Goal: Task Accomplishment & Management: Use online tool/utility

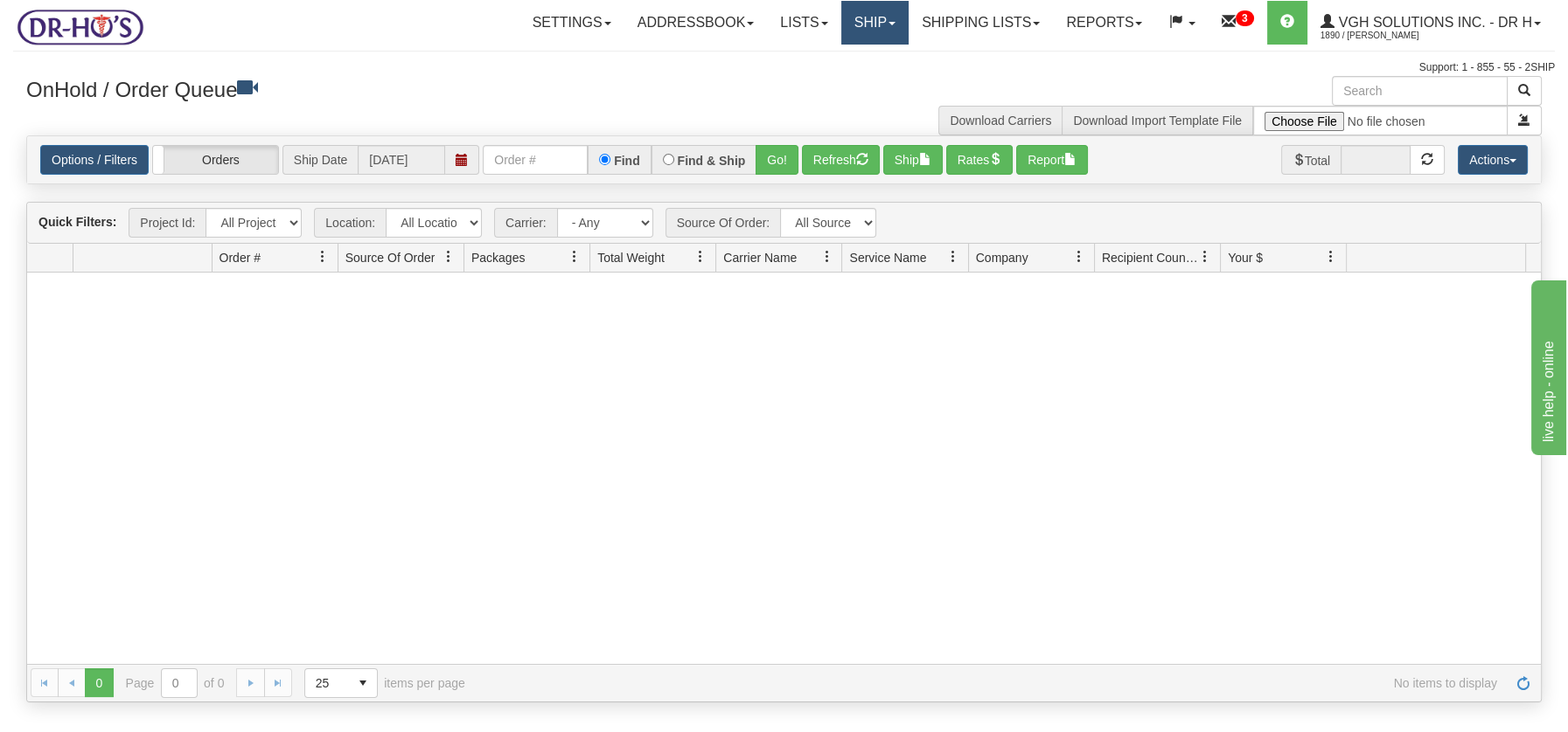
click at [874, 22] on link "Ship" at bounding box center [875, 22] width 68 height 44
click at [798, 53] on link "Ship Screen" at bounding box center [828, 61] width 158 height 22
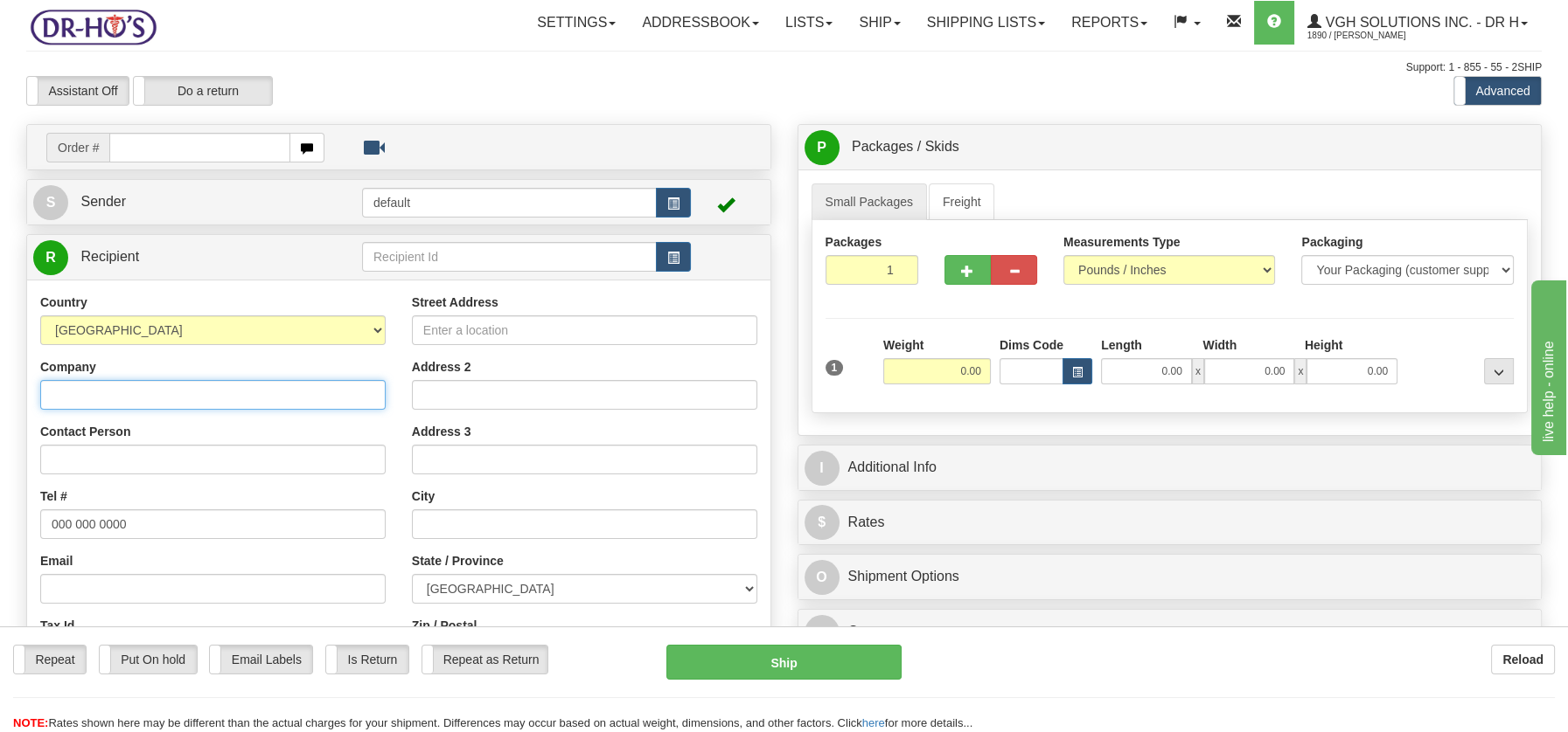
click at [128, 395] on input "Company" at bounding box center [213, 396] width 345 height 30
paste input "Jeannette Gaumond"
type input "Jeannette Gaumond"
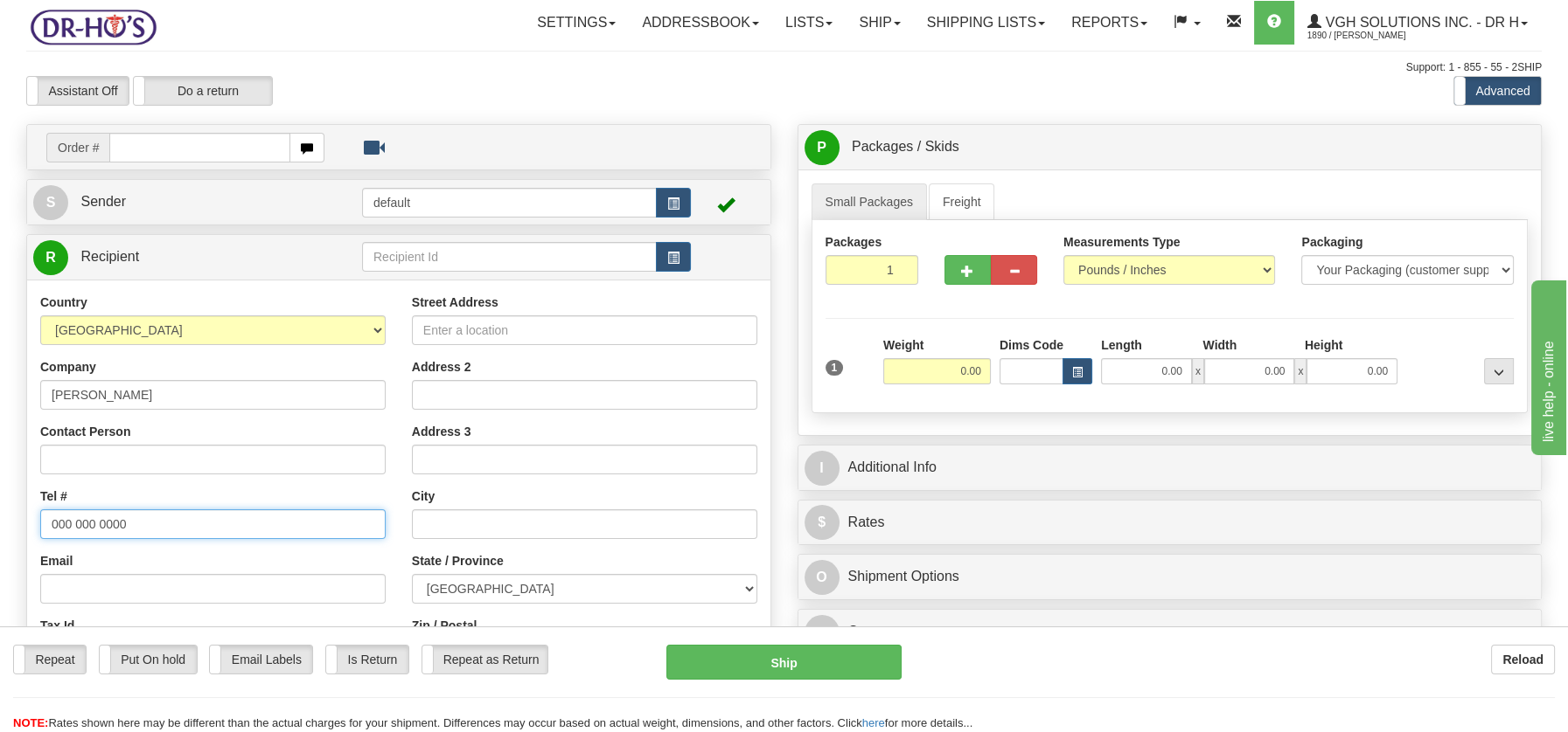
drag, startPoint x: 45, startPoint y: 524, endPoint x: 135, endPoint y: 524, distance: 90.0
click at [135, 524] on input "000 000 0000" at bounding box center [213, 525] width 345 height 30
paste input "4383947785"
type input "4383947785"
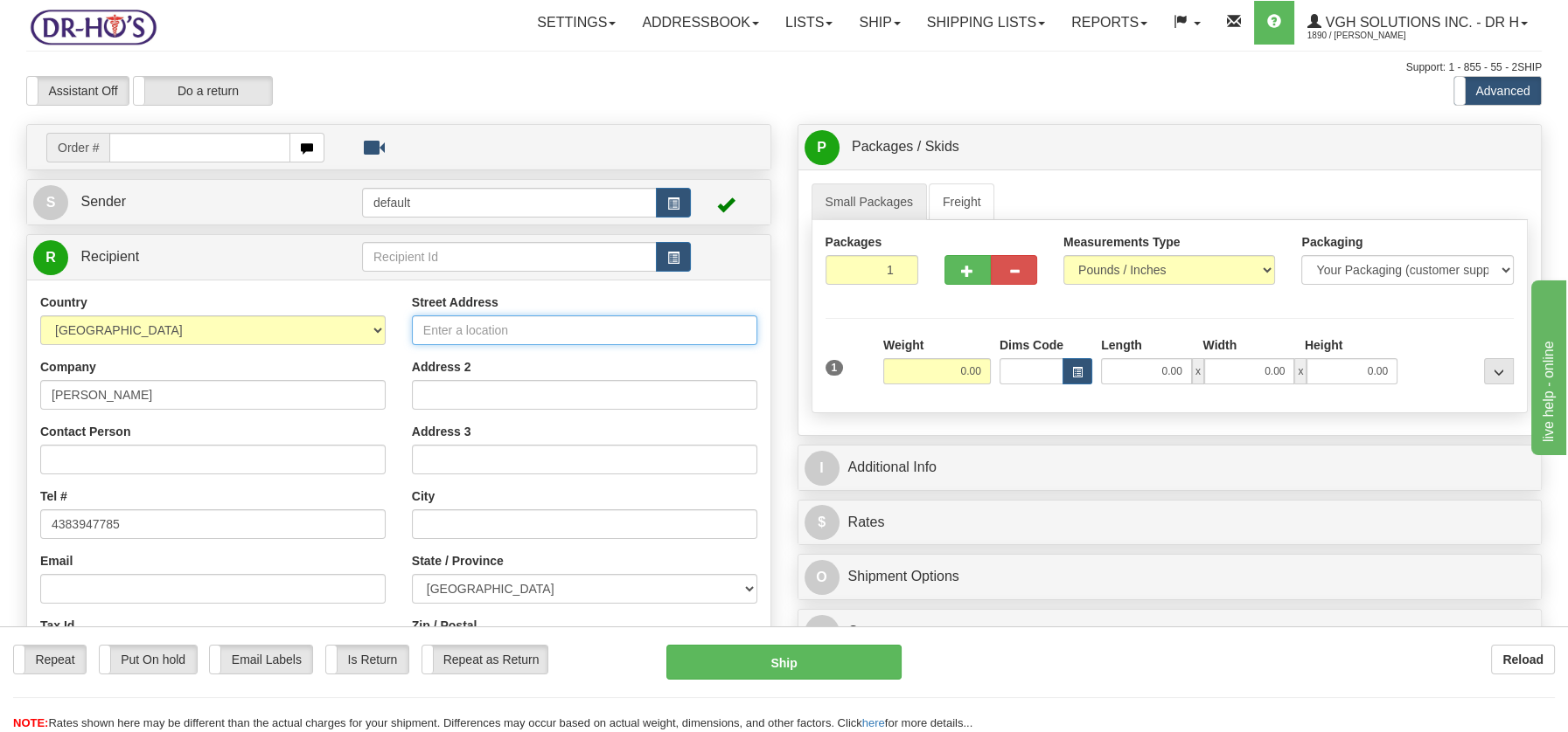
click at [441, 330] on input "Street Address" at bounding box center [584, 331] width 345 height 30
paste input "2751 Rue Adonis Terrebonne Quebec, J7M2B1"
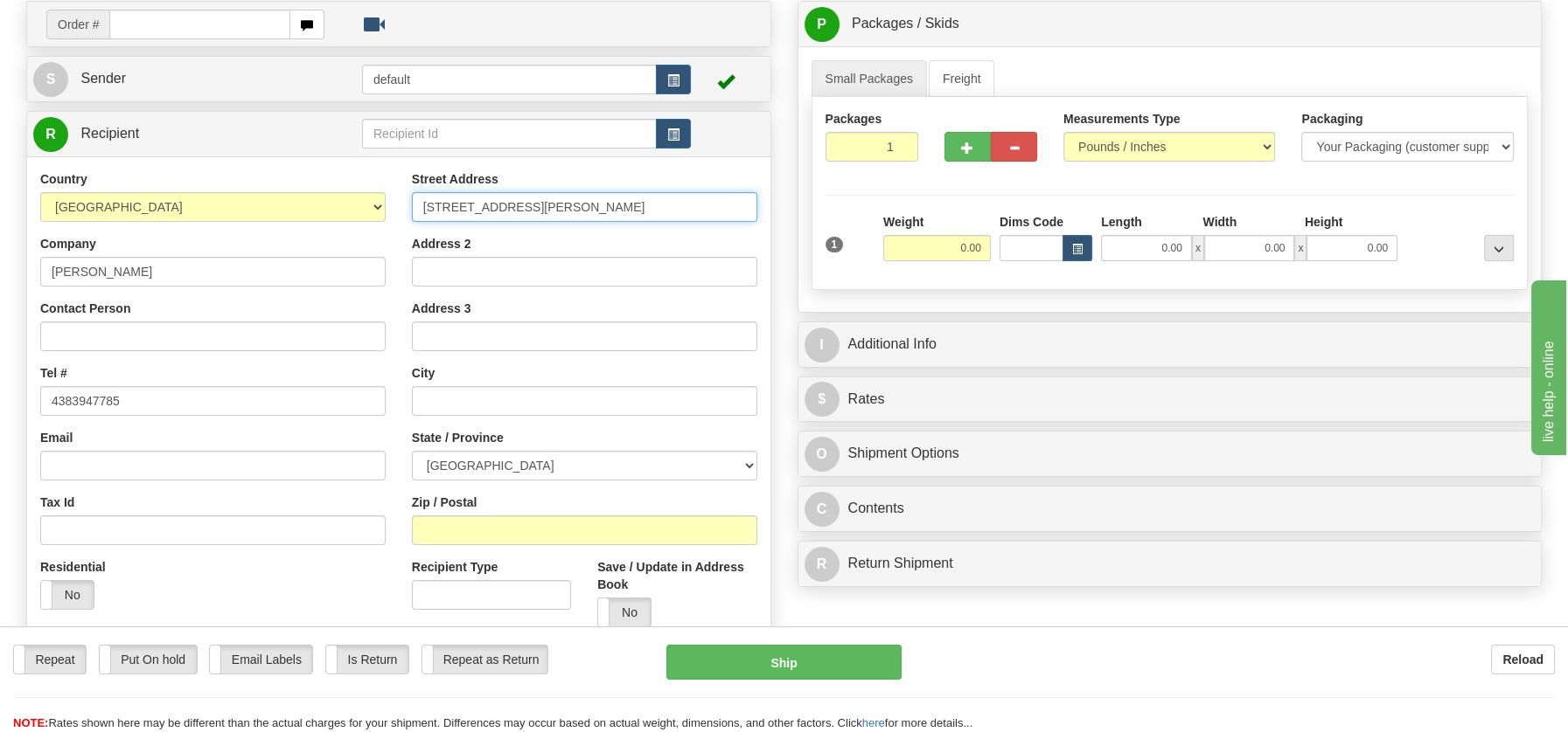
scroll to position [139, 0]
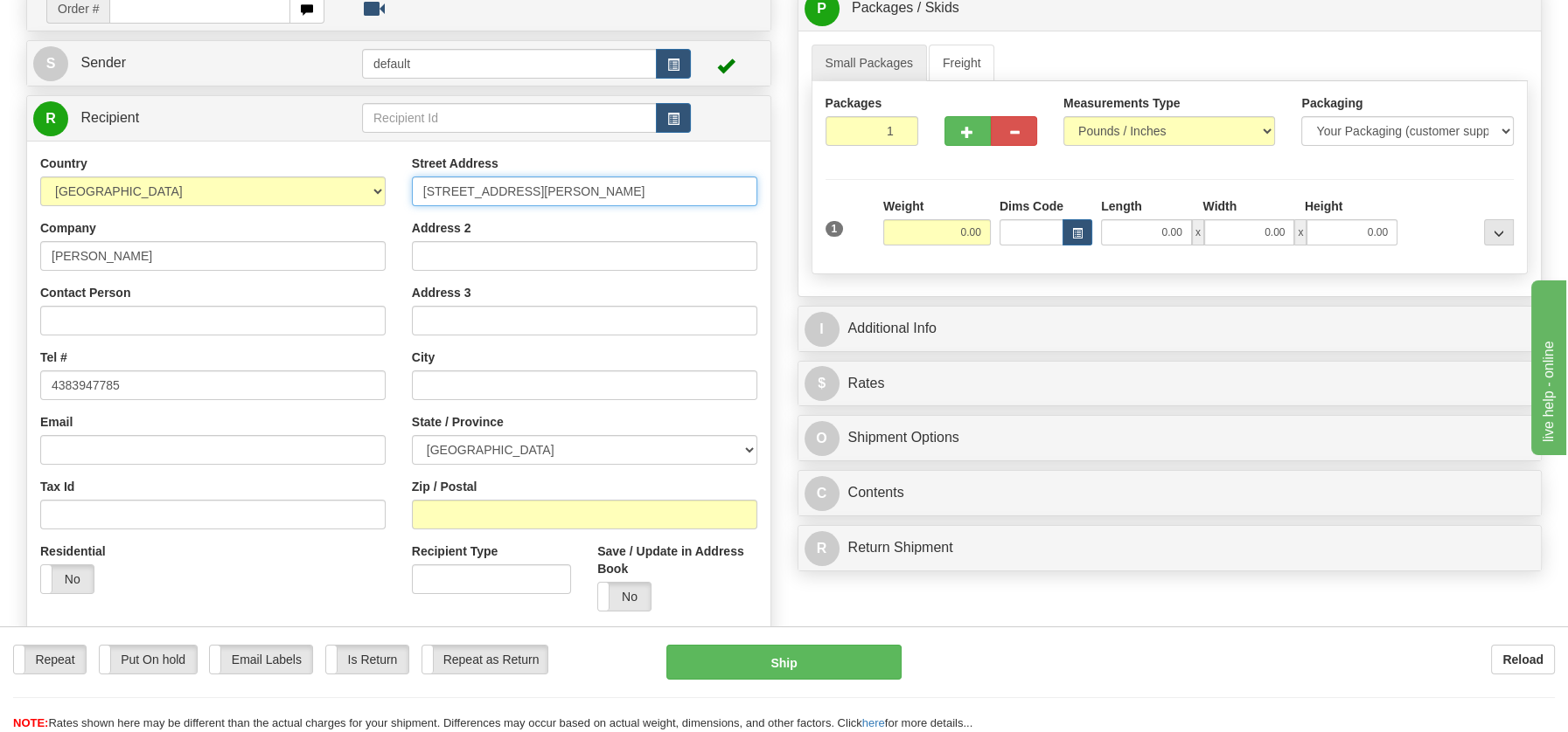
drag, startPoint x: 521, startPoint y: 187, endPoint x: 705, endPoint y: 188, distance: 184.0
click at [705, 188] on input "2751 Rue Adonis Terrebonne Quebec, J7M2B1" at bounding box center [584, 191] width 345 height 30
type input "2751 Rue Adonis Terrebonne Quebec, J7M2B1"
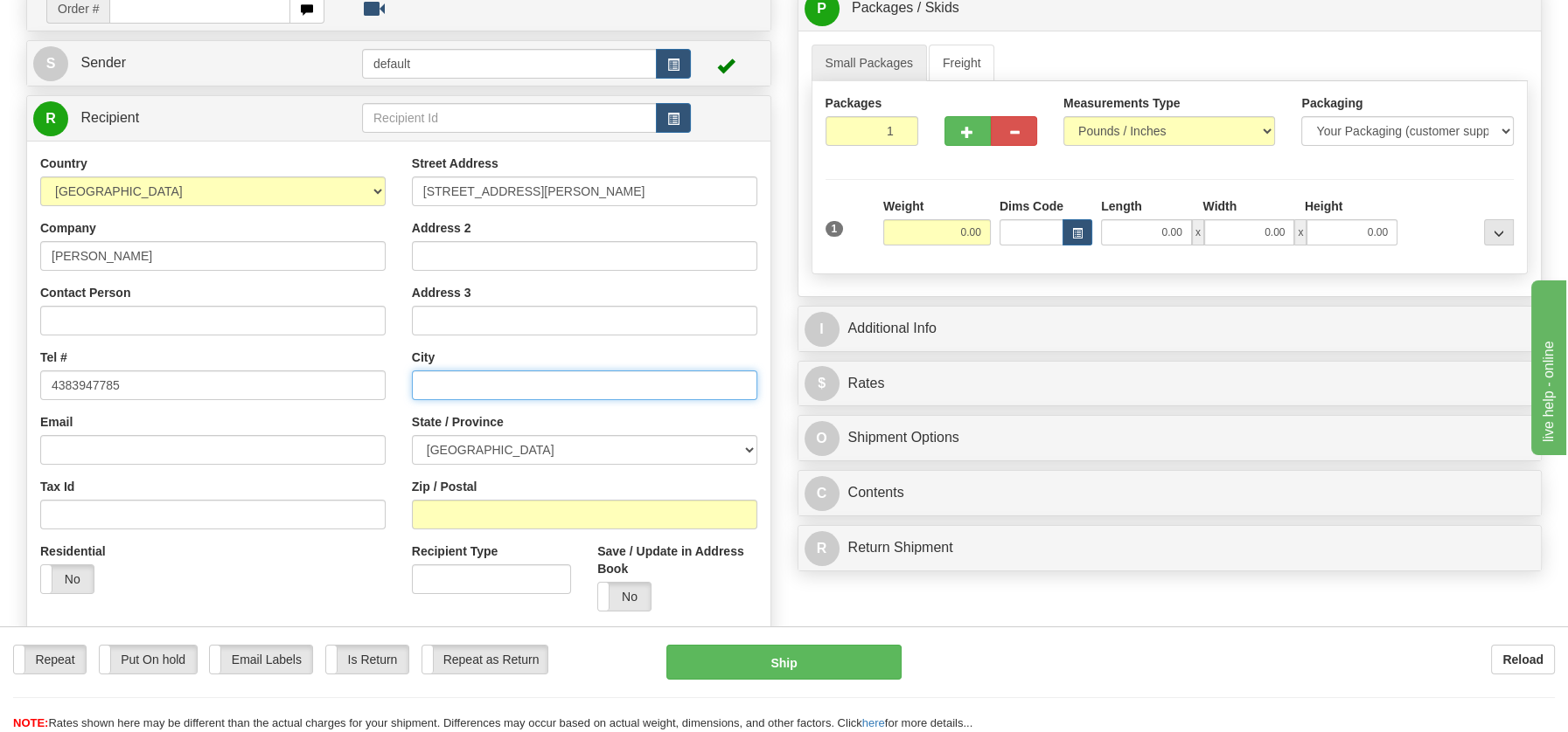
click at [433, 387] on input "text" at bounding box center [584, 385] width 345 height 30
paste input "Terrebonne Quebec, J7M2B1"
drag, startPoint x: 537, startPoint y: 386, endPoint x: 591, endPoint y: 383, distance: 54.1
click at [591, 383] on input "Terrebonne Quebec, J7M2B1" at bounding box center [584, 385] width 345 height 30
type input "Terrebonne Quebec, J7M2B1"
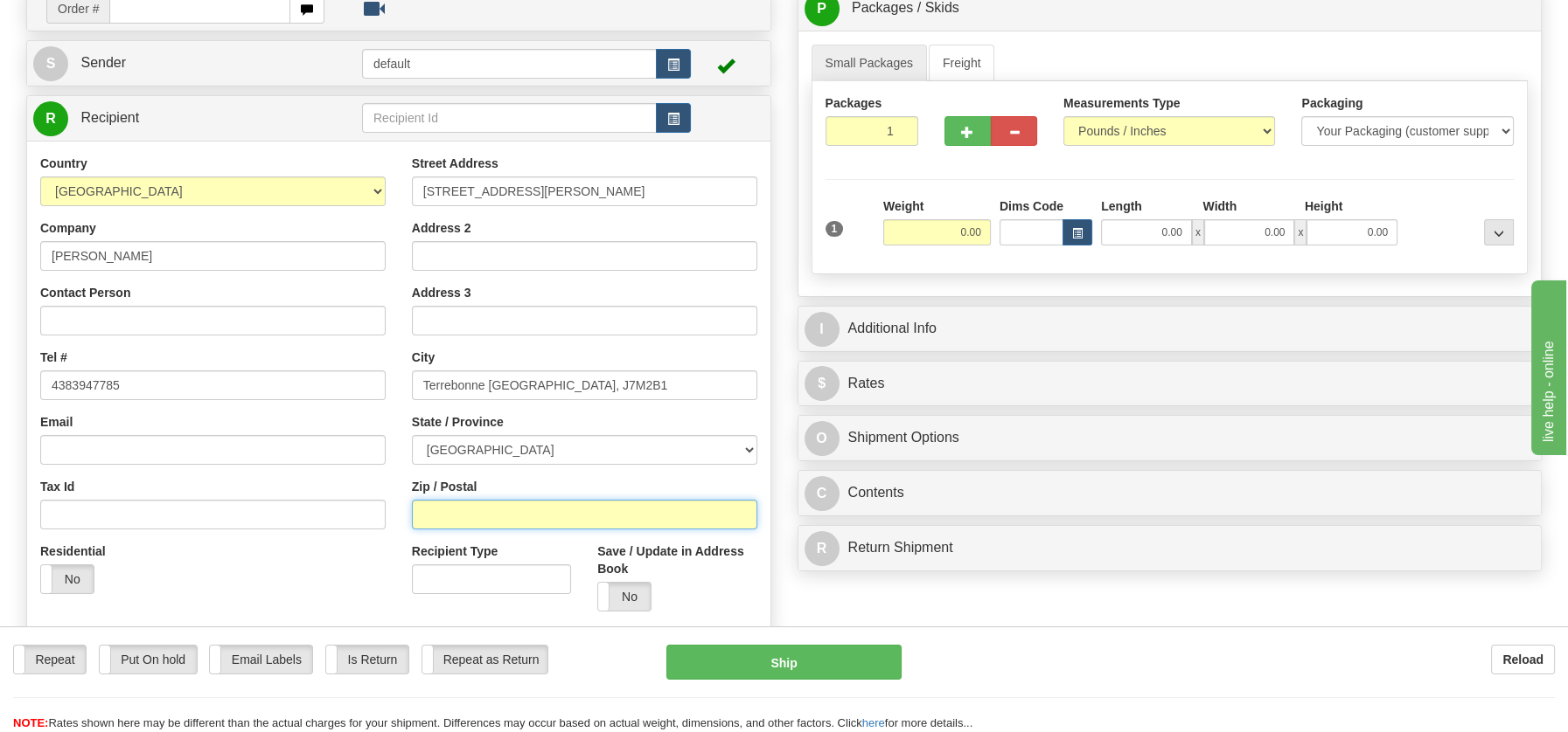
click at [483, 504] on input "Zip / Postal" at bounding box center [584, 515] width 345 height 30
paste input "J7M2B1"
type input "J7M2B1"
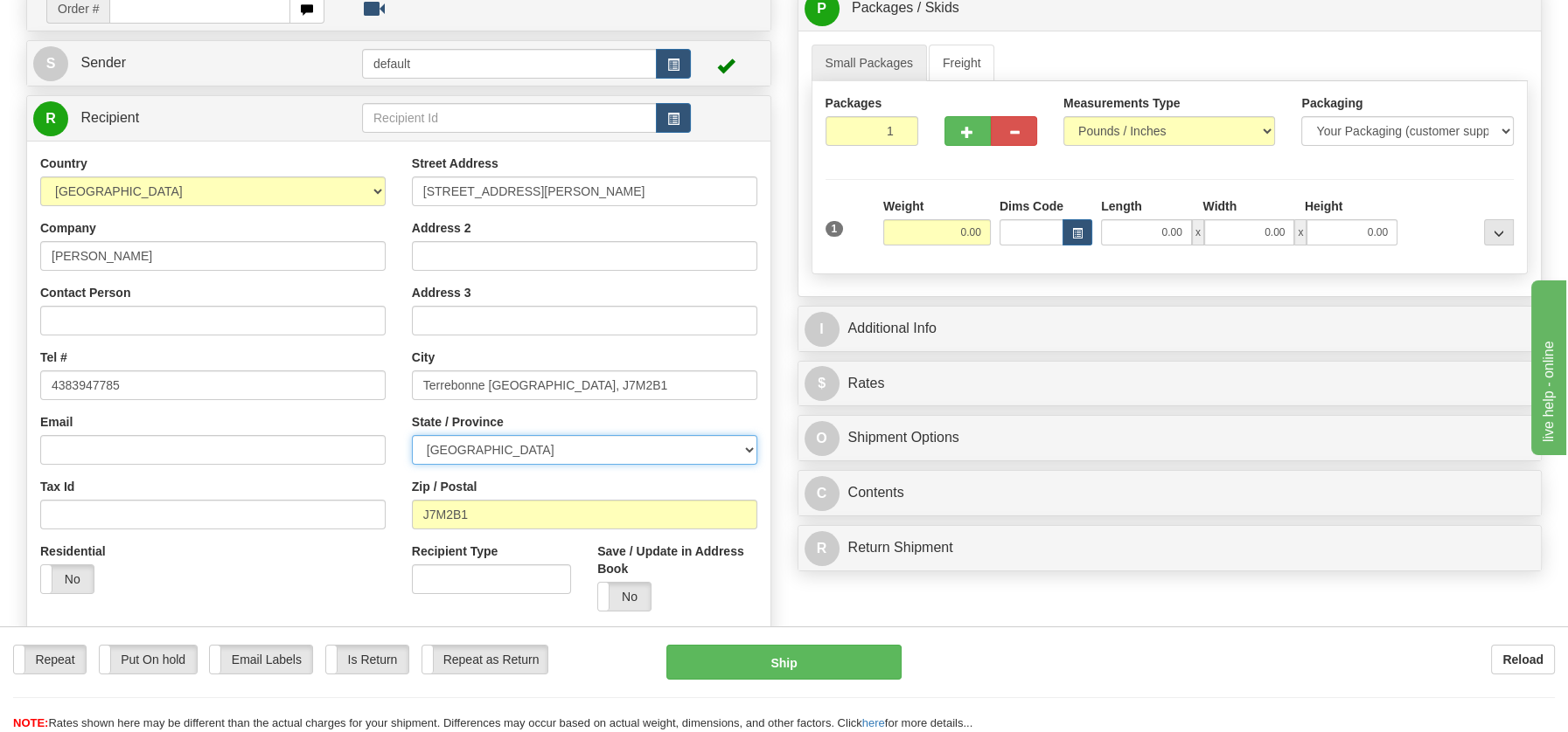
drag, startPoint x: 738, startPoint y: 444, endPoint x: 722, endPoint y: 444, distance: 16.0
click at [738, 444] on select "ALBERTA BRITISH COLUMBIA MANITOBA NEW BRUNSWICK NEWFOUNDLAND NOVA SCOTIA NUNAVU…" at bounding box center [584, 450] width 345 height 30
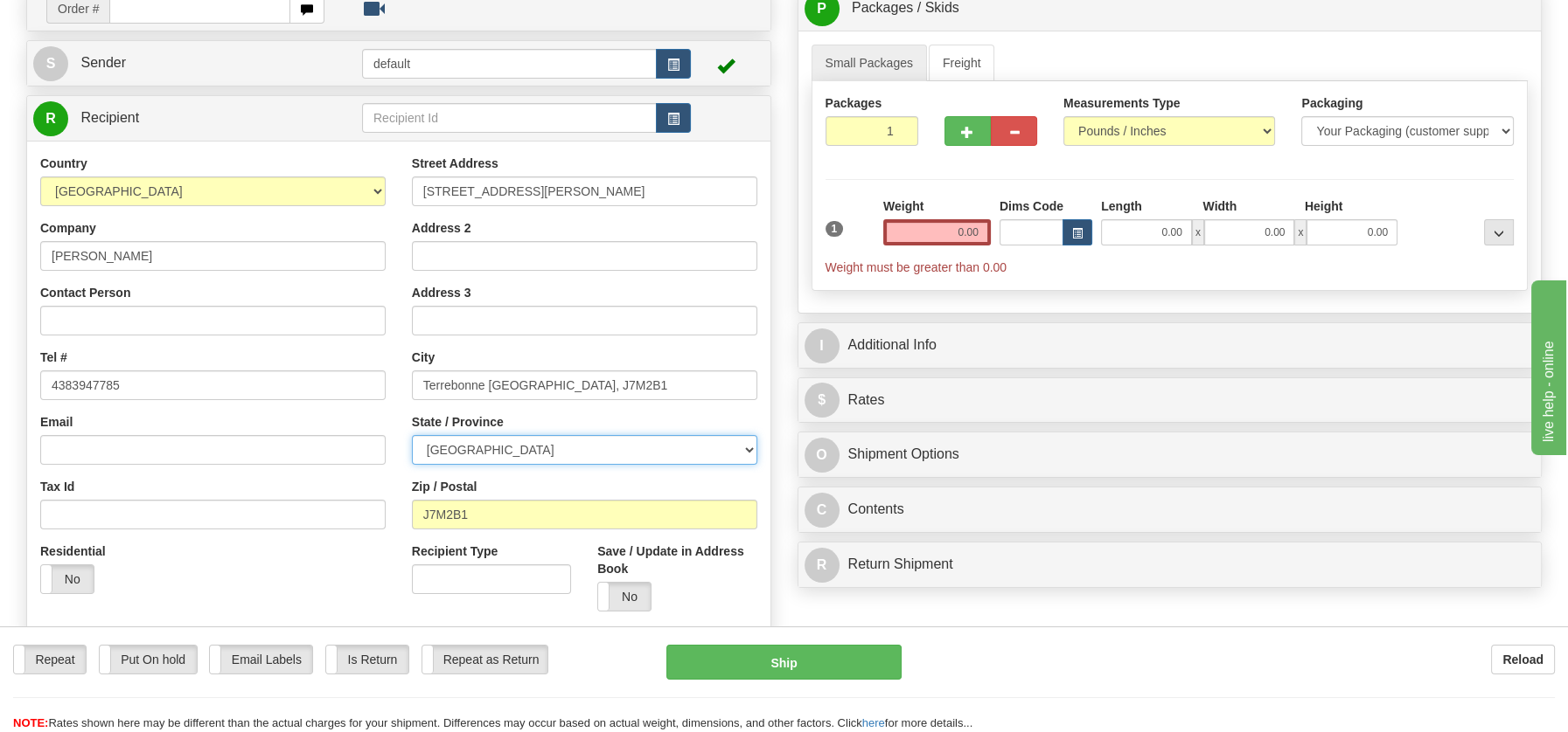
select select "QC"
click at [412, 435] on select "ALBERTA BRITISH COLUMBIA MANITOBA NEW BRUNSWICK NEWFOUNDLAND NOVA SCOTIA NUNAVU…" at bounding box center [584, 450] width 345 height 30
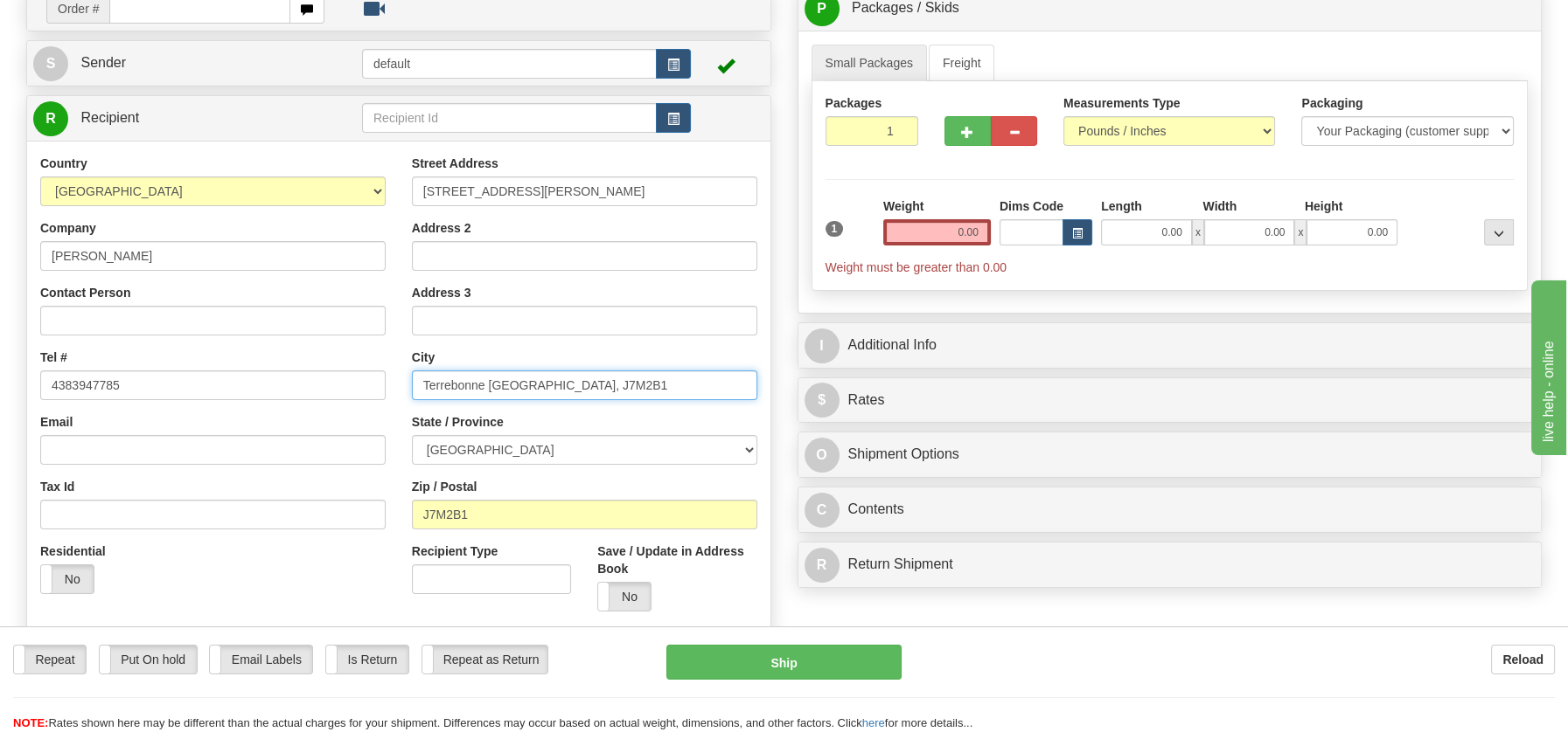
drag, startPoint x: 487, startPoint y: 376, endPoint x: 626, endPoint y: 376, distance: 139.0
click at [626, 376] on input "Terrebonne Quebec, J7M2B1" at bounding box center [584, 385] width 345 height 30
type input "Terrebonne"
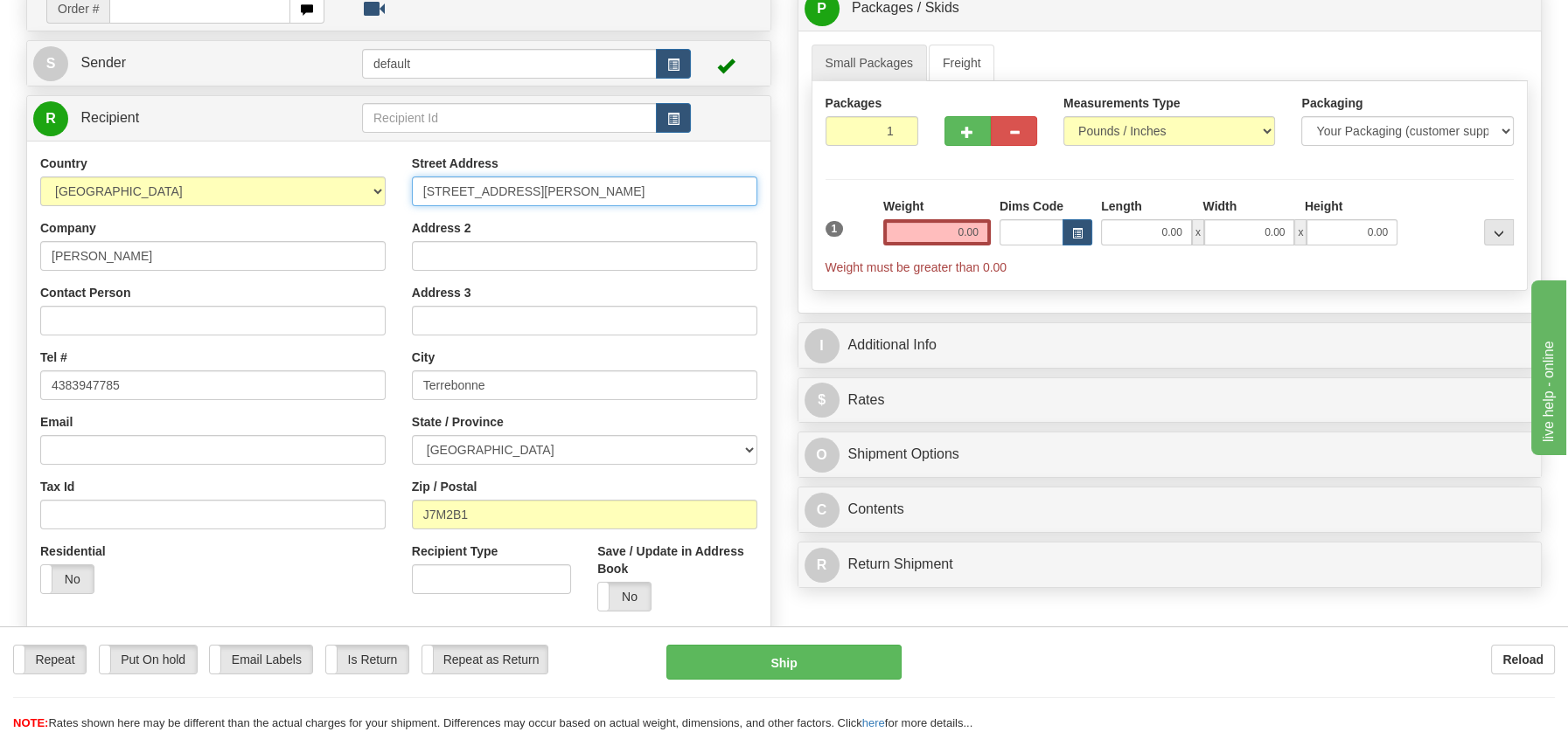
drag, startPoint x: 521, startPoint y: 184, endPoint x: 705, endPoint y: 183, distance: 184.0
click at [705, 183] on input "2751 Rue Adonis Terrebonne Quebec, J7M2B1" at bounding box center [584, 191] width 345 height 30
type input "2751 Rue Adonis"
drag, startPoint x: 921, startPoint y: 219, endPoint x: 1012, endPoint y: 216, distance: 91.0
click at [1012, 216] on div "1 Weight 0.00 Dims Code 0.00" at bounding box center [1170, 237] width 698 height 79
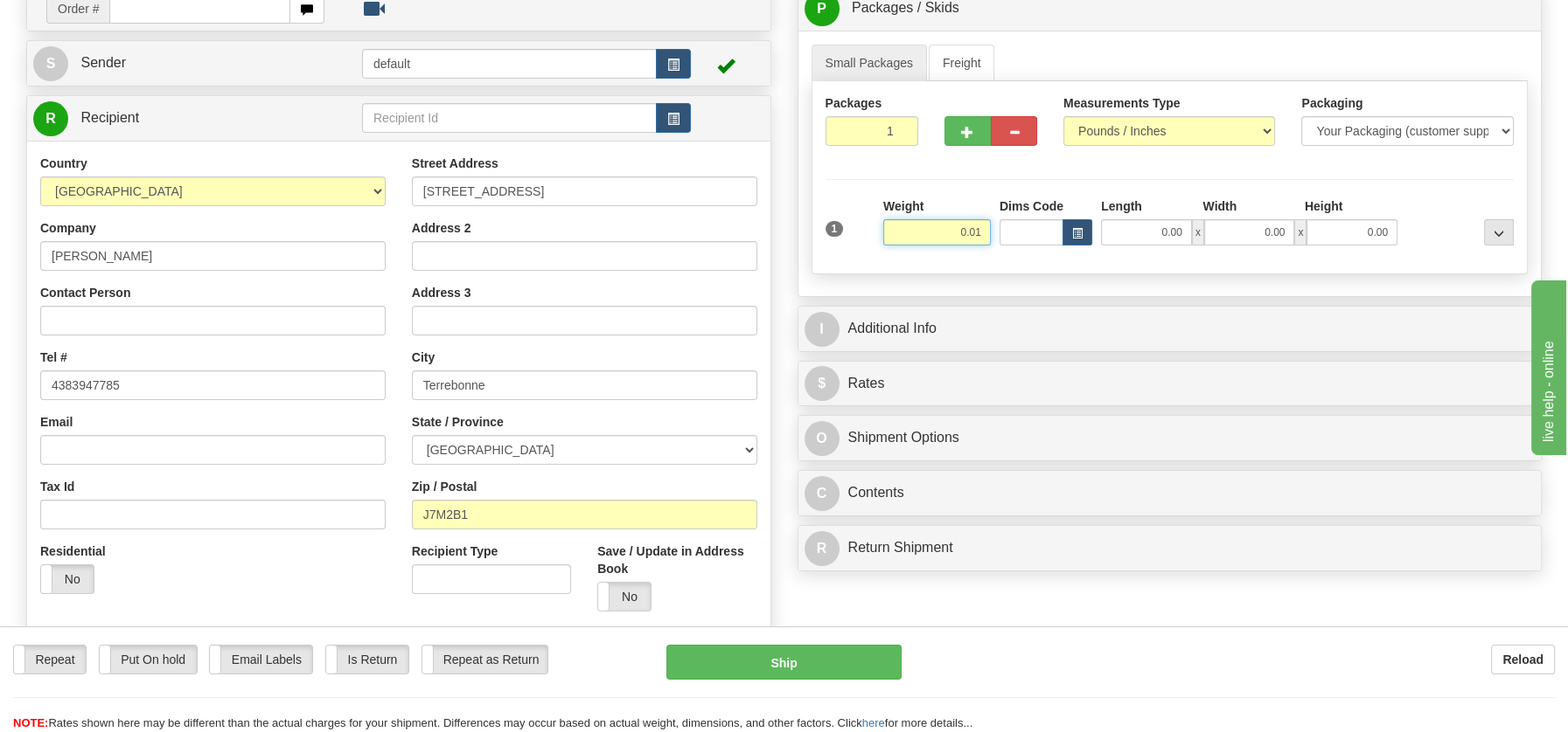
type input "0.01"
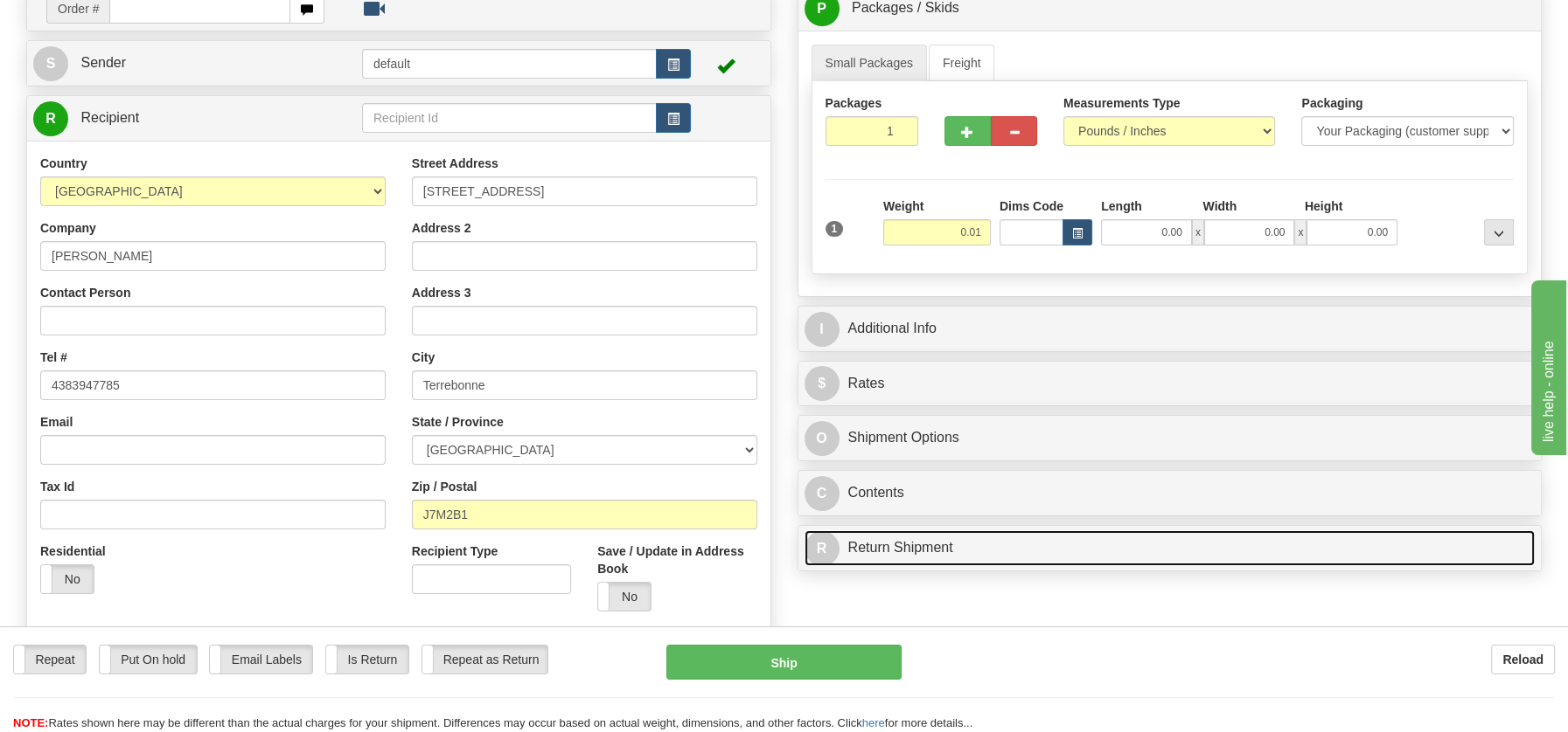
click at [899, 548] on link "R Return Shipment" at bounding box center [1169, 548] width 731 height 36
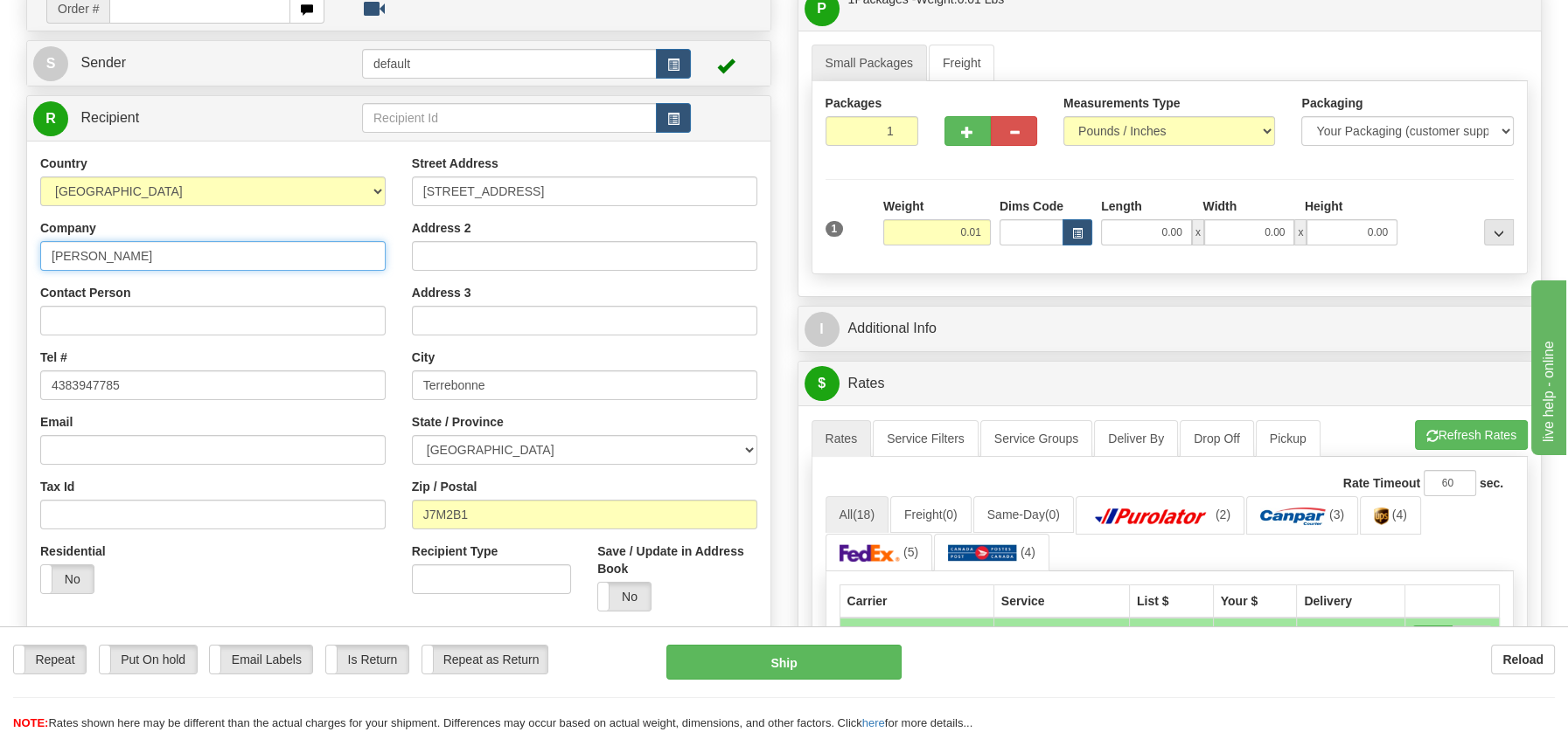
drag, startPoint x: 47, startPoint y: 253, endPoint x: 187, endPoint y: 256, distance: 140.0
click at [187, 256] on input "Jeannette Gaumond" at bounding box center [213, 256] width 345 height 30
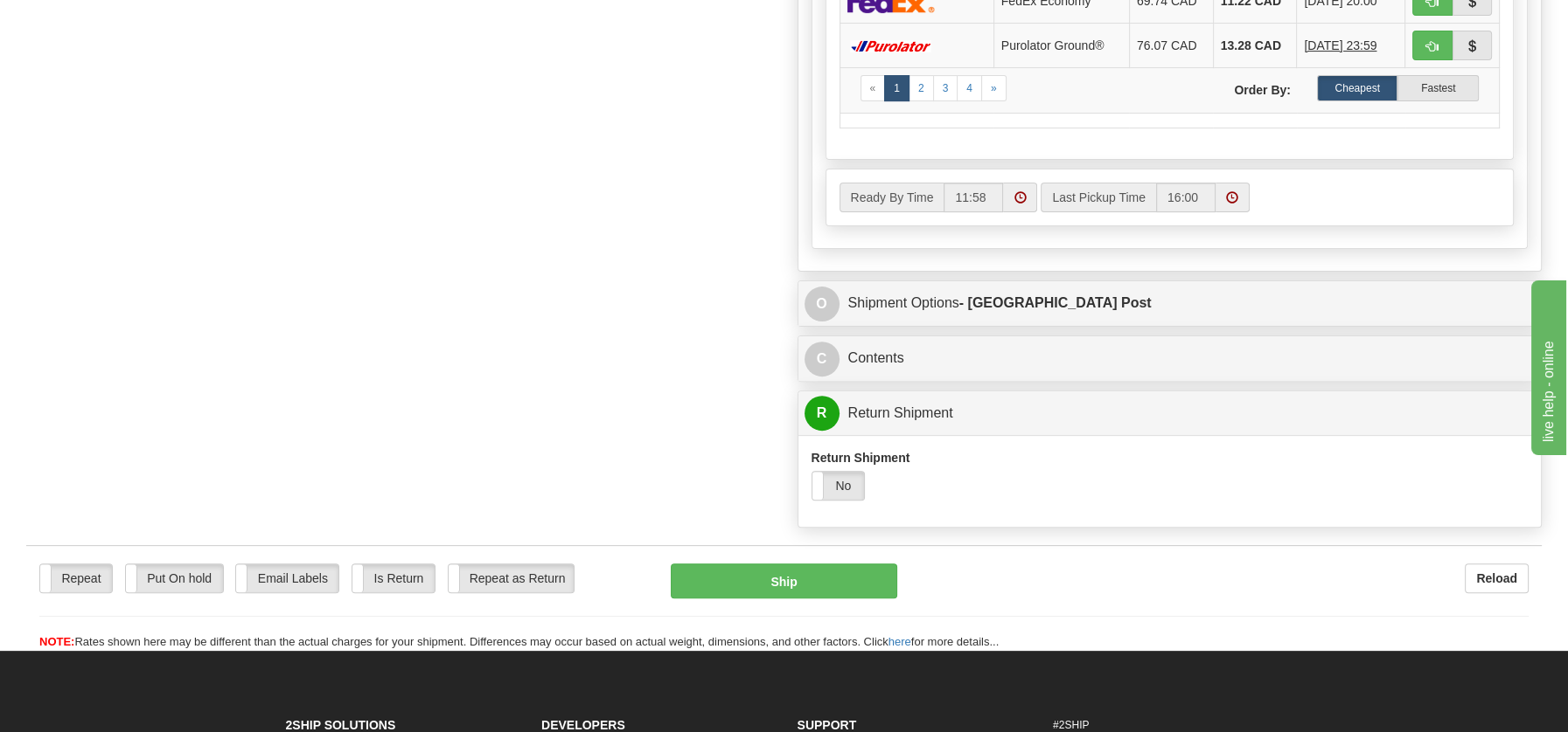
scroll to position [919, 0]
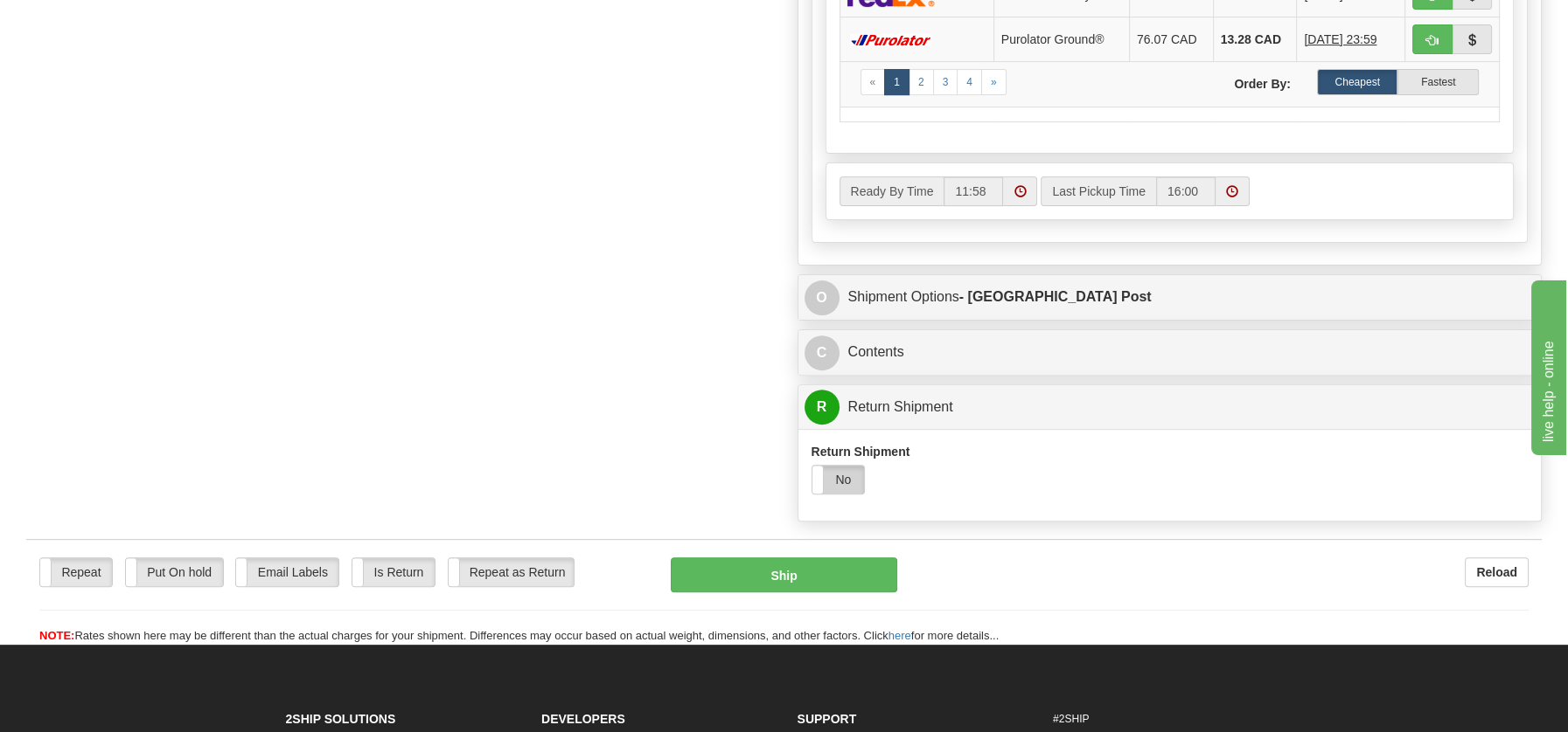
click at [848, 477] on label "No" at bounding box center [838, 480] width 53 height 28
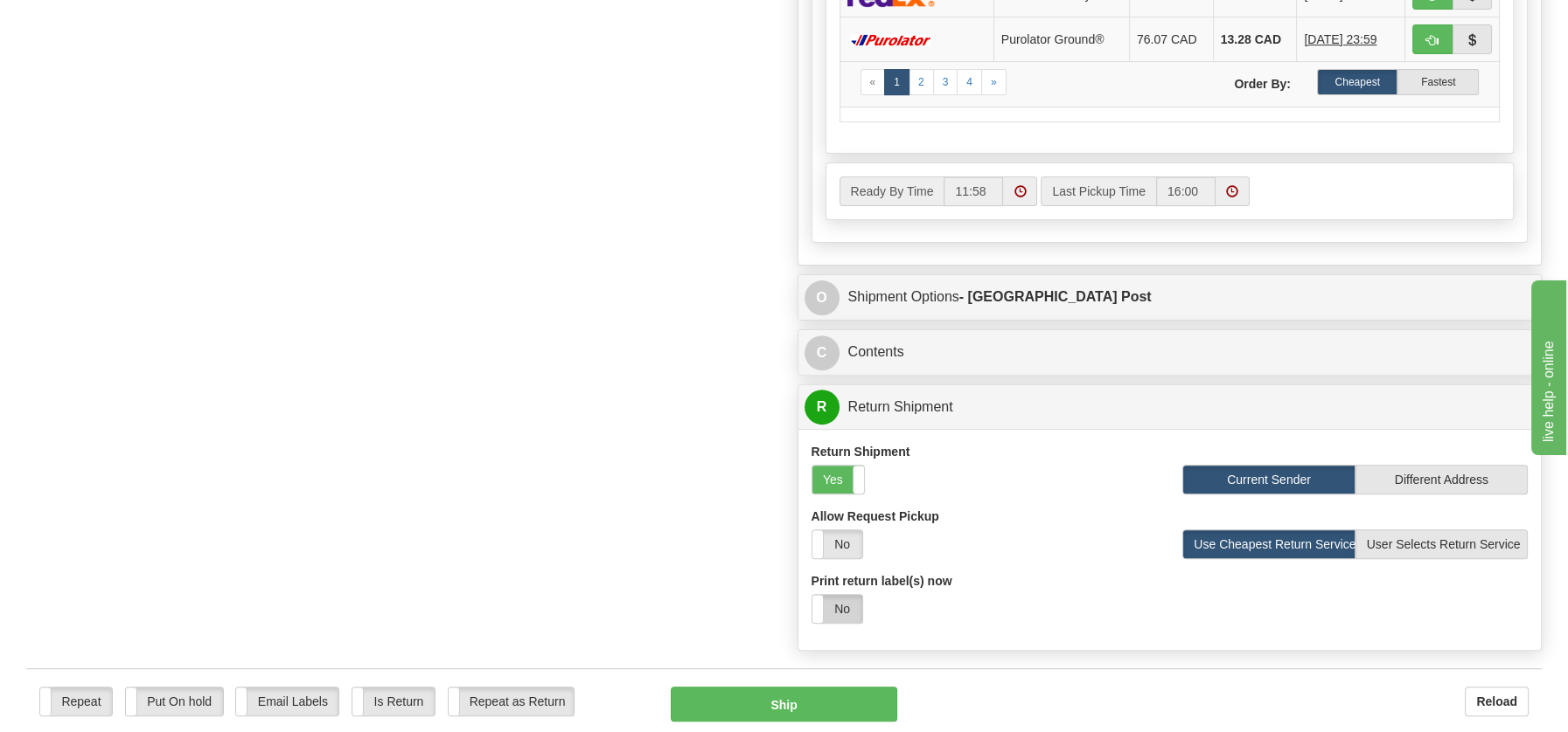
click at [837, 609] on label "No" at bounding box center [837, 609] width 50 height 28
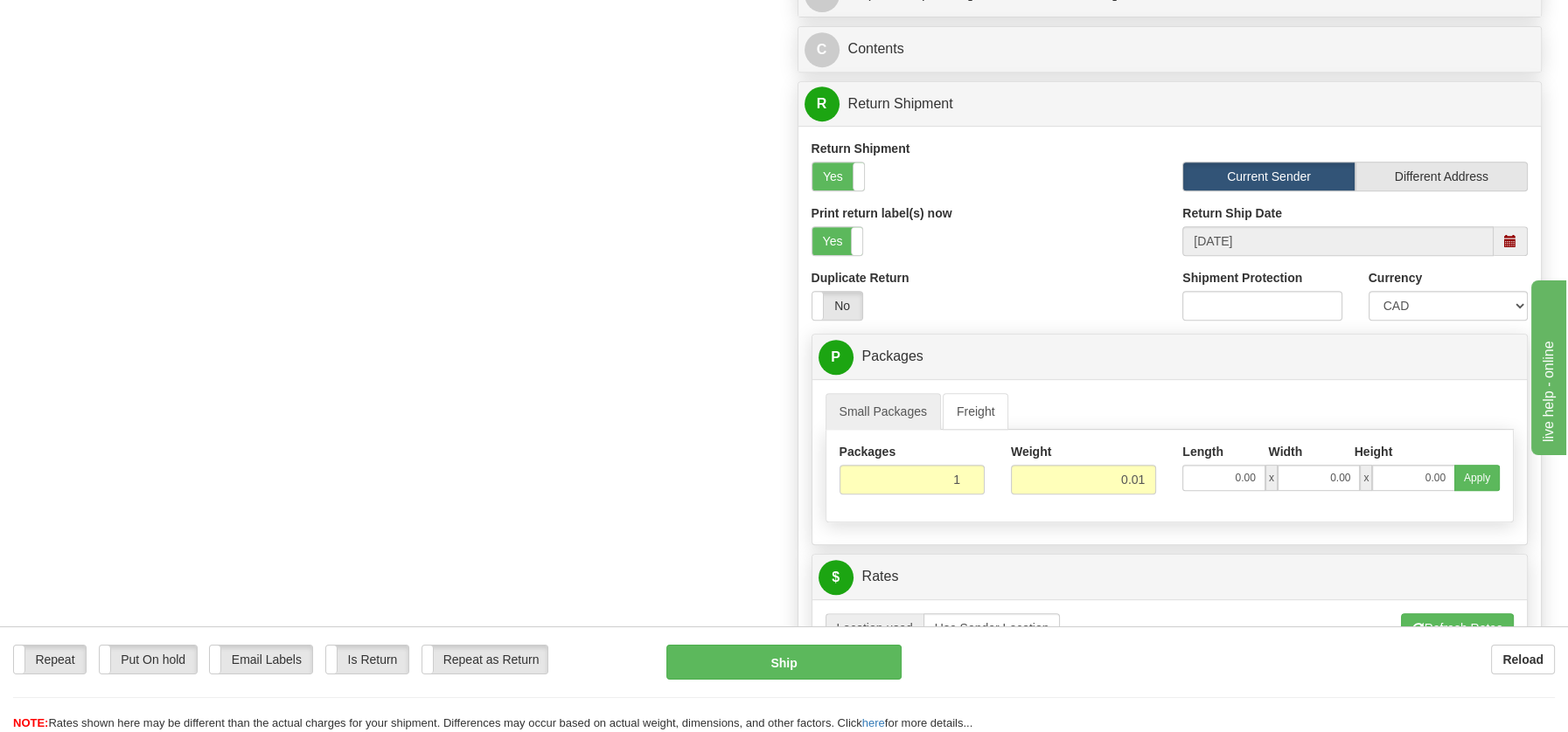
scroll to position [1287, 0]
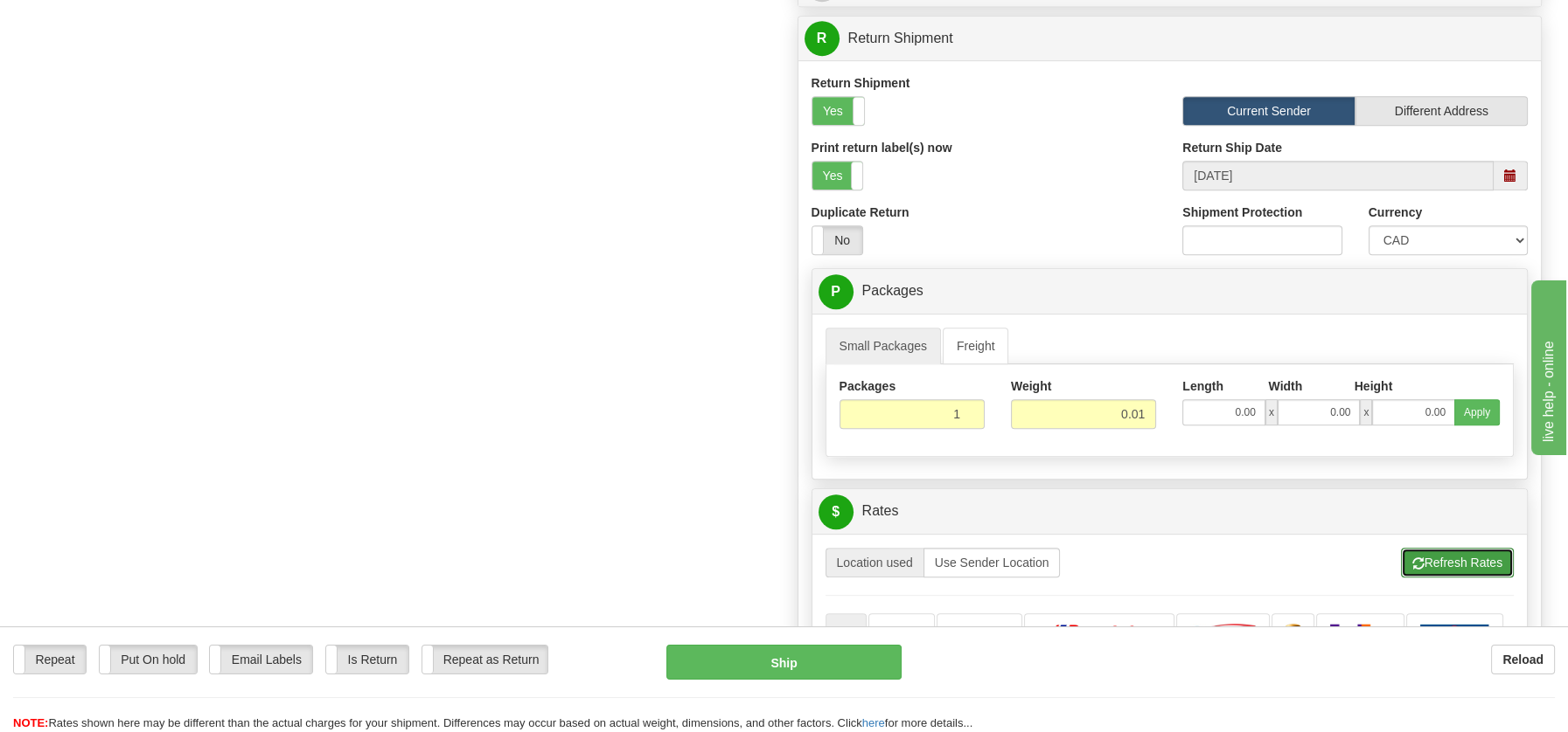
click at [1439, 548] on button "Refresh Rates" at bounding box center [1457, 563] width 113 height 30
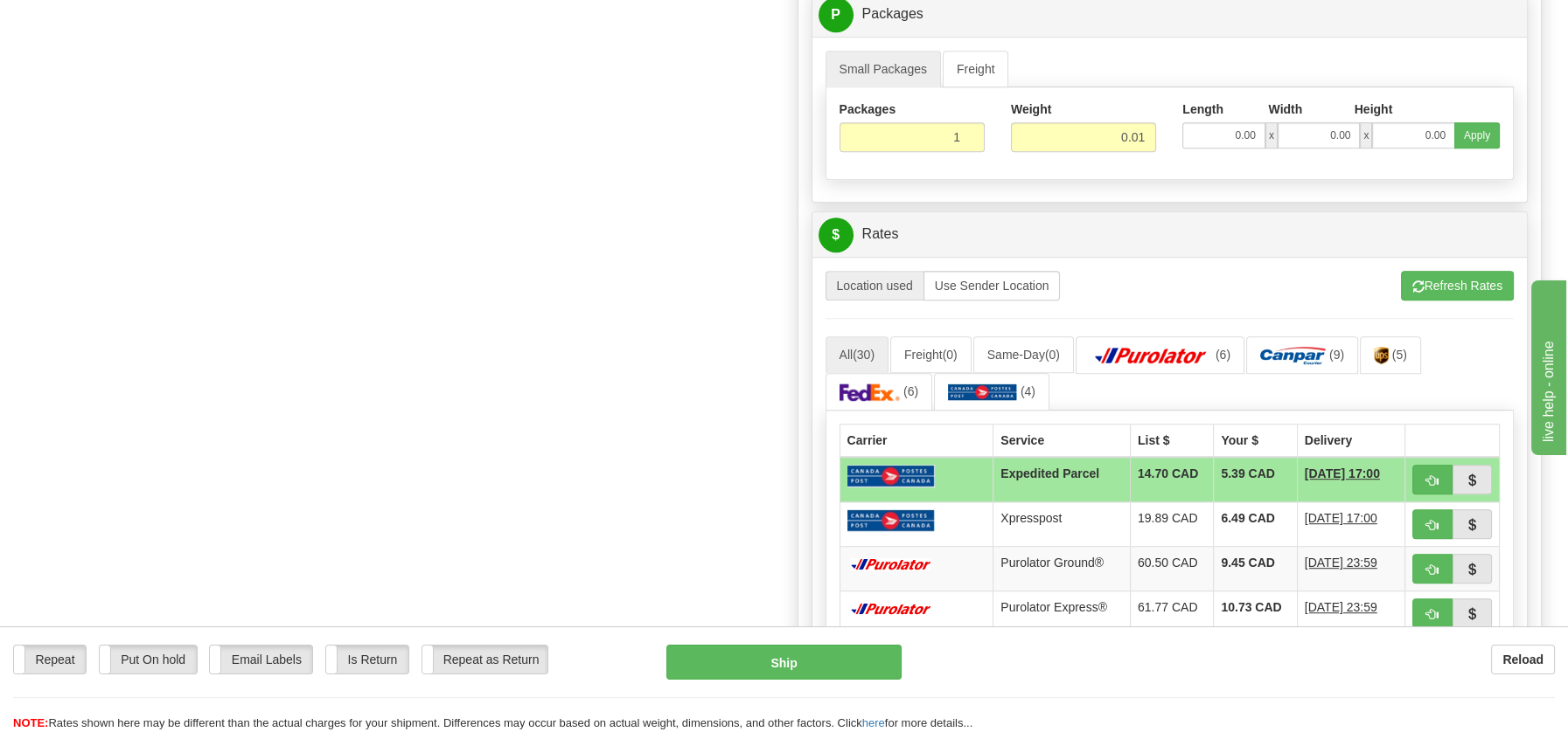
scroll to position [1531, 0]
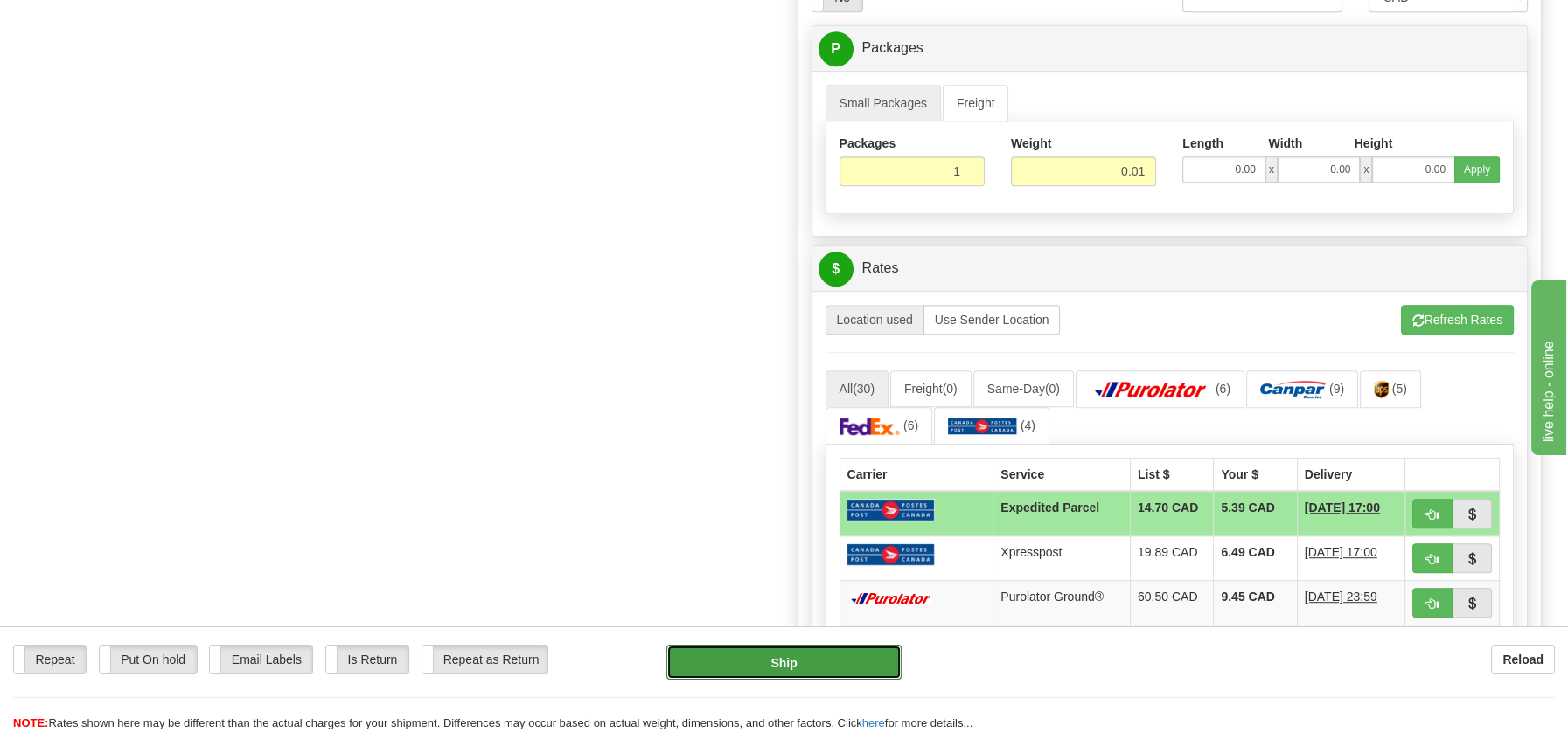
click at [804, 665] on button "Ship" at bounding box center [784, 662] width 235 height 35
type input "DOM.EP"
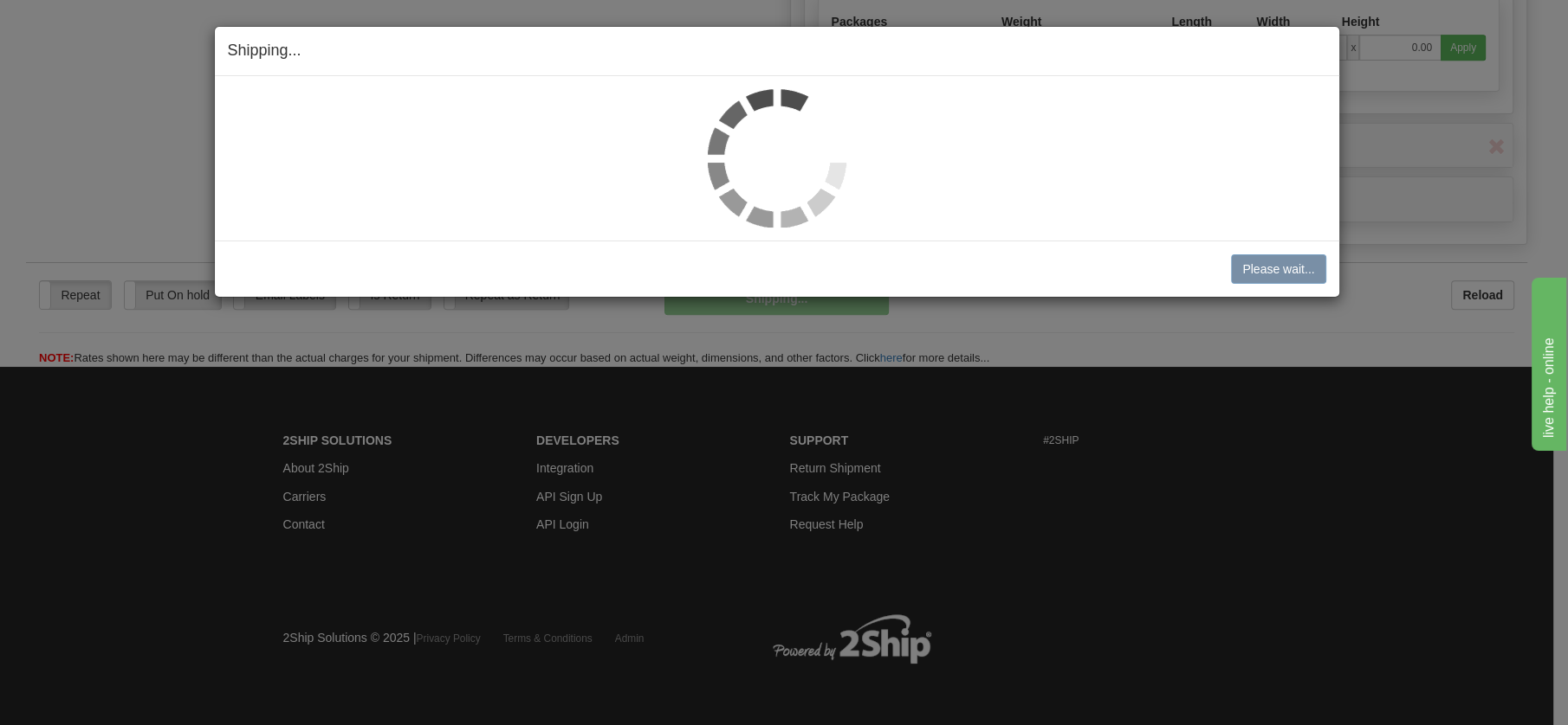
scroll to position [886, 0]
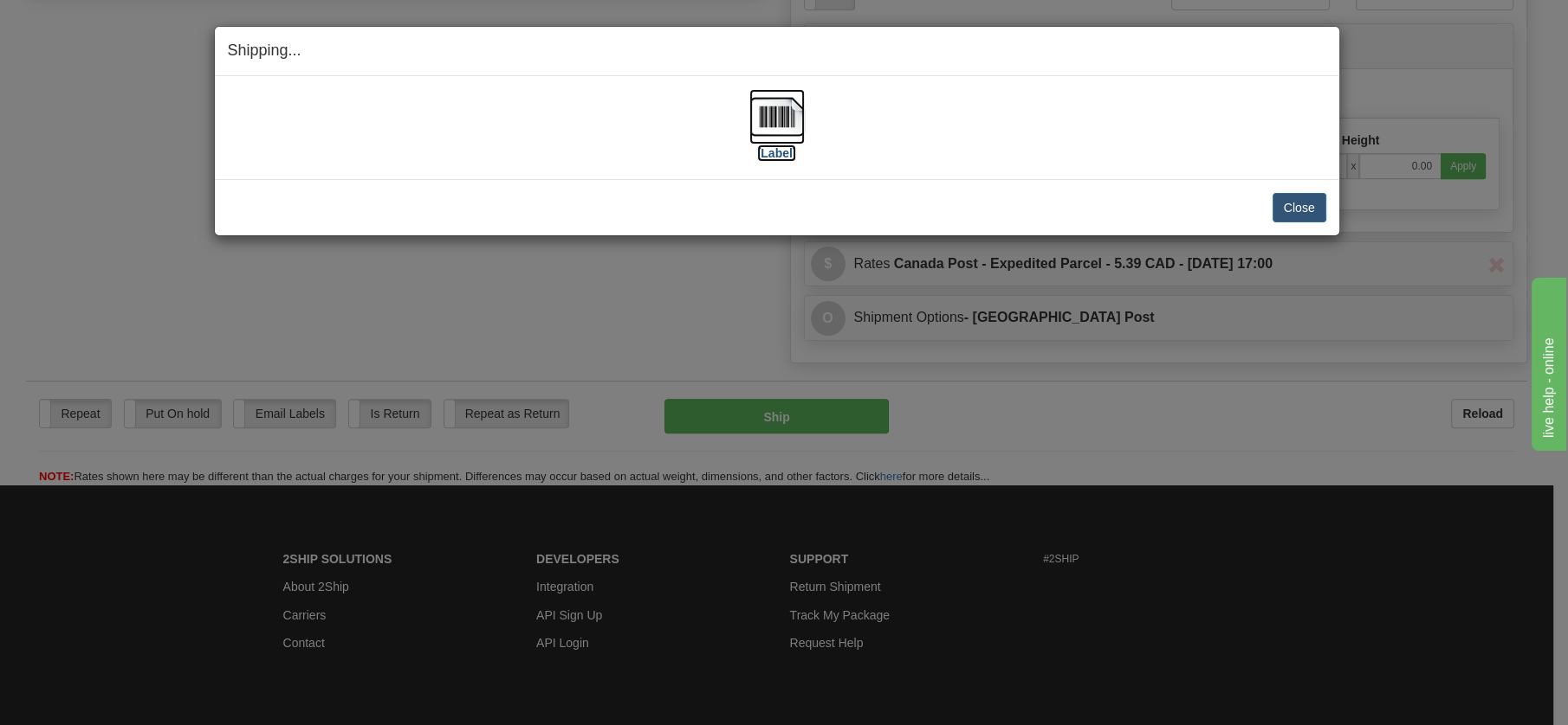
click at [771, 101] on img at bounding box center [777, 117] width 56 height 56
click at [1287, 202] on button "Close" at bounding box center [1300, 208] width 54 height 30
